Goal: Information Seeking & Learning: Learn about a topic

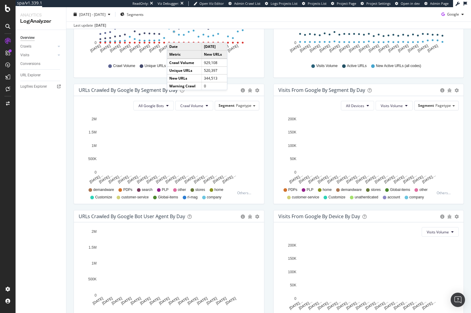
scroll to position [149, 0]
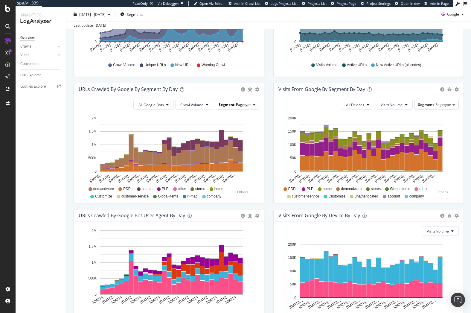
click at [239, 104] on span "Pagetype" at bounding box center [244, 104] width 16 height 5
click at [269, 101] on div "Visits from Google By Segment By Day Timeline (by Value) Table All Devices Visi…" at bounding box center [369, 146] width 200 height 126
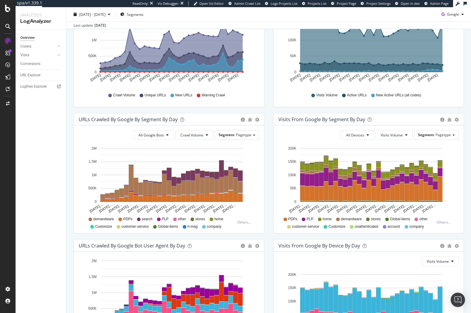
scroll to position [0, 0]
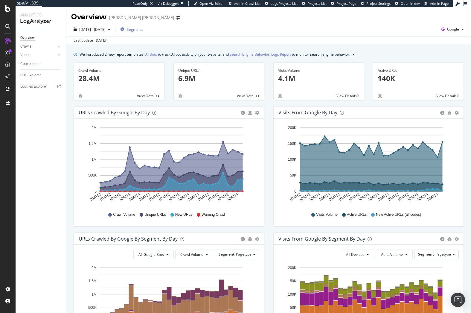
click at [144, 31] on span "Segments" at bounding box center [135, 29] width 17 height 5
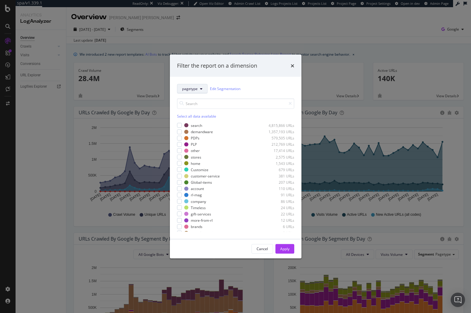
click at [194, 89] on span "pagetype" at bounding box center [190, 88] width 16 height 5
click at [194, 144] on span "params" at bounding box center [193, 143] width 22 height 5
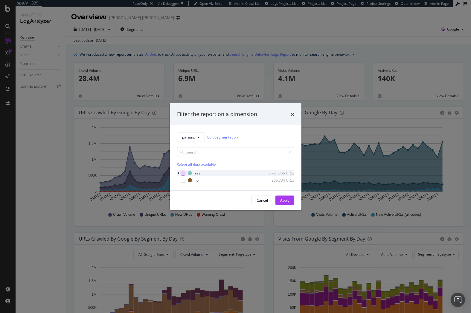
click at [183, 172] on div "modal" at bounding box center [183, 172] width 5 height 5
click at [280, 201] on button "Apply" at bounding box center [284, 200] width 19 height 10
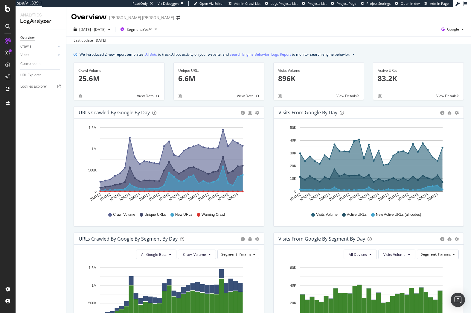
click at [264, 92] on div "Unique URLs 6.6M View Details" at bounding box center [219, 84] width 100 height 44
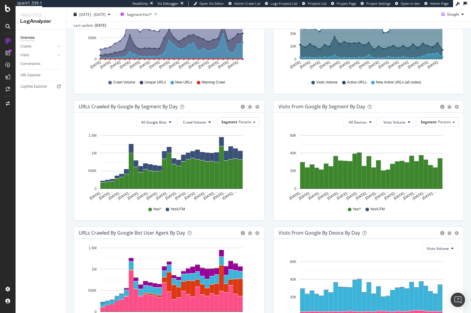
scroll to position [133, 0]
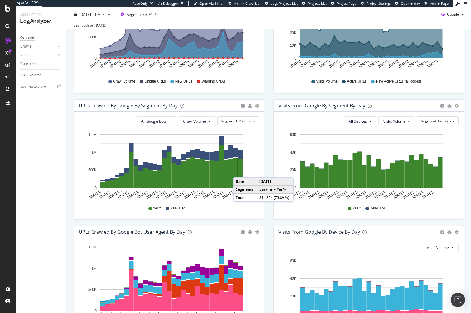
click at [239, 171] on rect "A chart." at bounding box center [240, 173] width 5 height 29
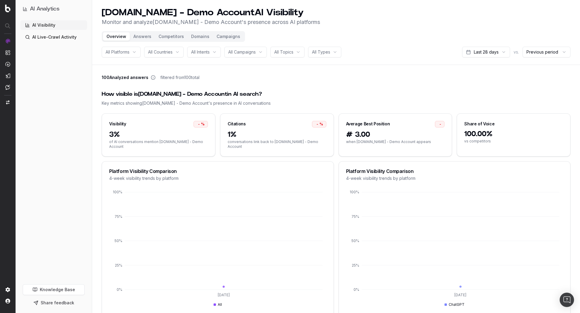
click at [140, 37] on button "Answers" at bounding box center [142, 36] width 25 height 8
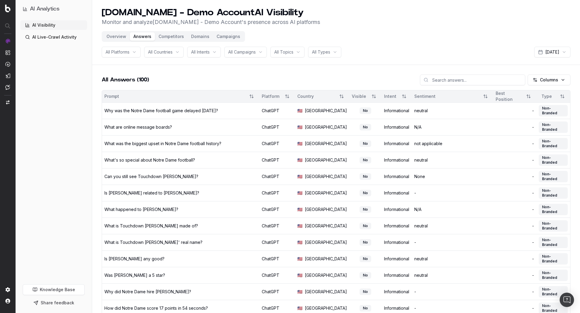
click at [261, 58] on header "UHND.com - Demo Account AI Visibility Monitor and analyze UHND.com - Demo Accou…" at bounding box center [336, 32] width 488 height 65
click at [263, 54] on div "All Campaigns" at bounding box center [245, 52] width 42 height 11
click at [248, 85] on div "Top GSC Keywords" at bounding box center [251, 85] width 75 height 10
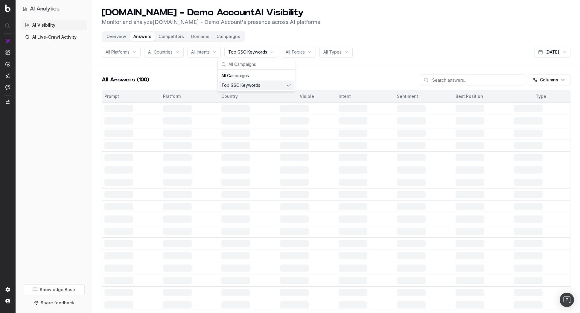
click at [192, 78] on div "All Answers (100) Columns" at bounding box center [336, 82] width 468 height 16
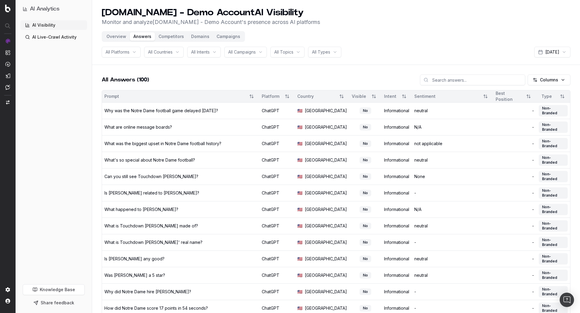
click at [237, 54] on span "All Campaigns" at bounding box center [242, 52] width 28 height 6
click at [222, 84] on div "Top GSC Keywords" at bounding box center [251, 85] width 75 height 10
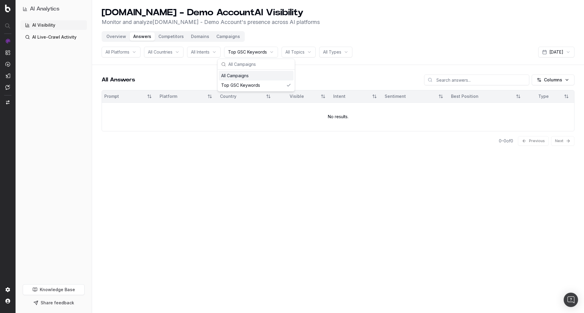
click at [329, 74] on div "All Answers Columns" at bounding box center [338, 82] width 473 height 16
click at [254, 52] on span "Top GSC Keywords" at bounding box center [247, 52] width 39 height 6
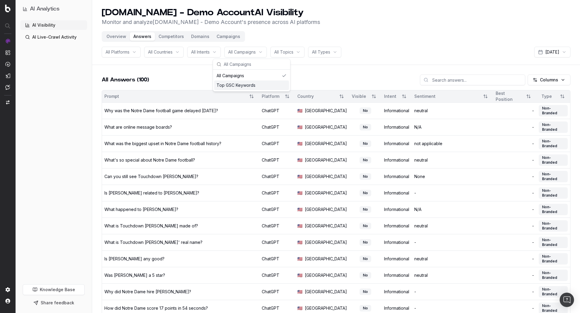
click at [108, 40] on button "Overview" at bounding box center [116, 36] width 27 height 8
